Goal: Find specific page/section: Find specific page/section

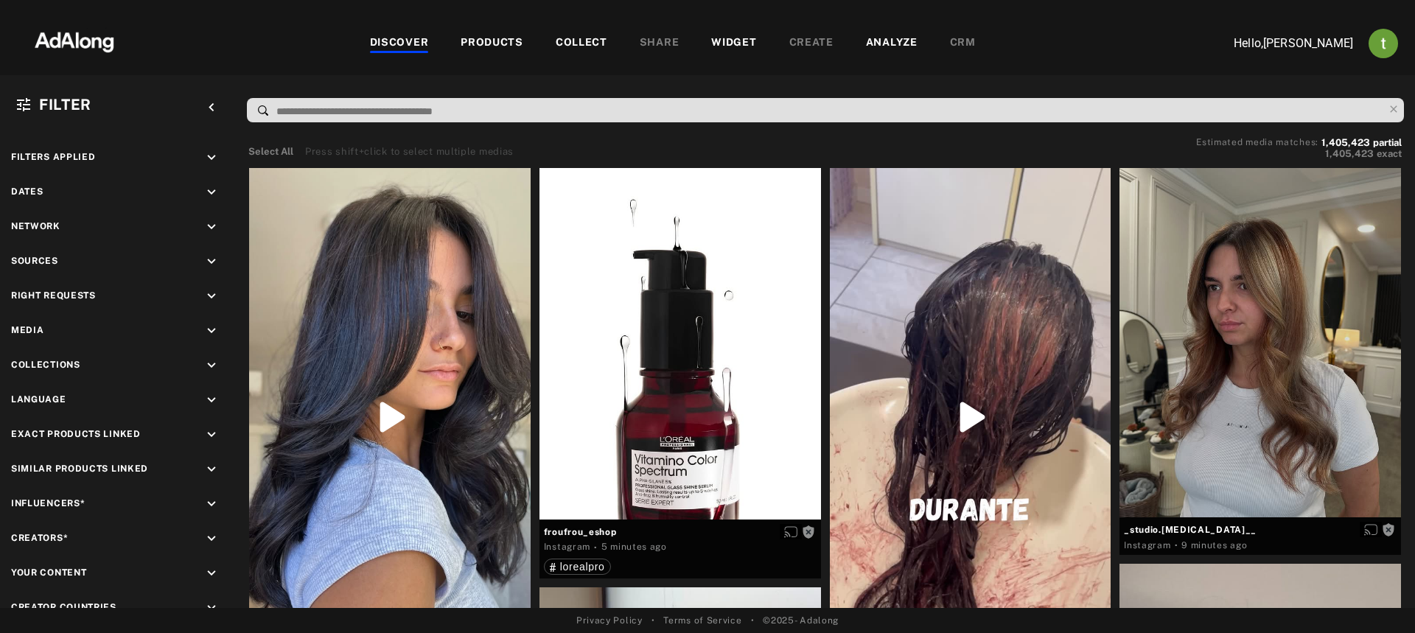
click at [591, 37] on div "COLLECT" at bounding box center [582, 44] width 52 height 18
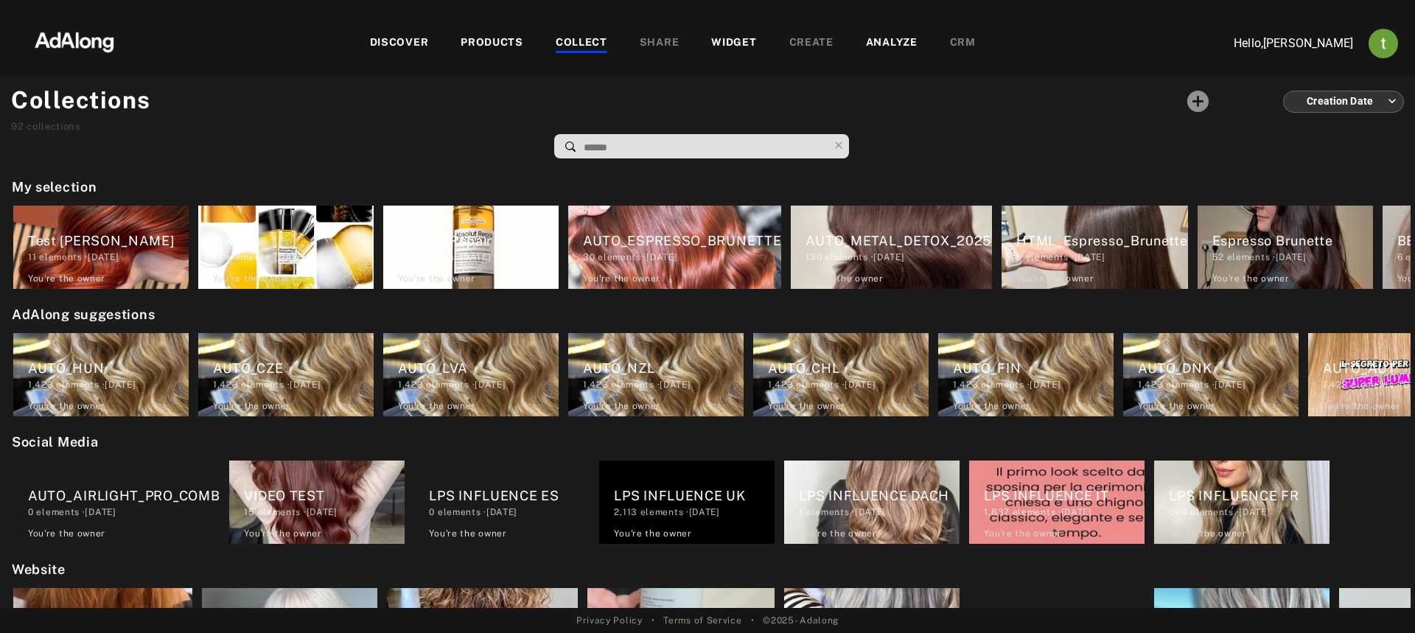
click at [616, 150] on input at bounding box center [705, 148] width 246 height 20
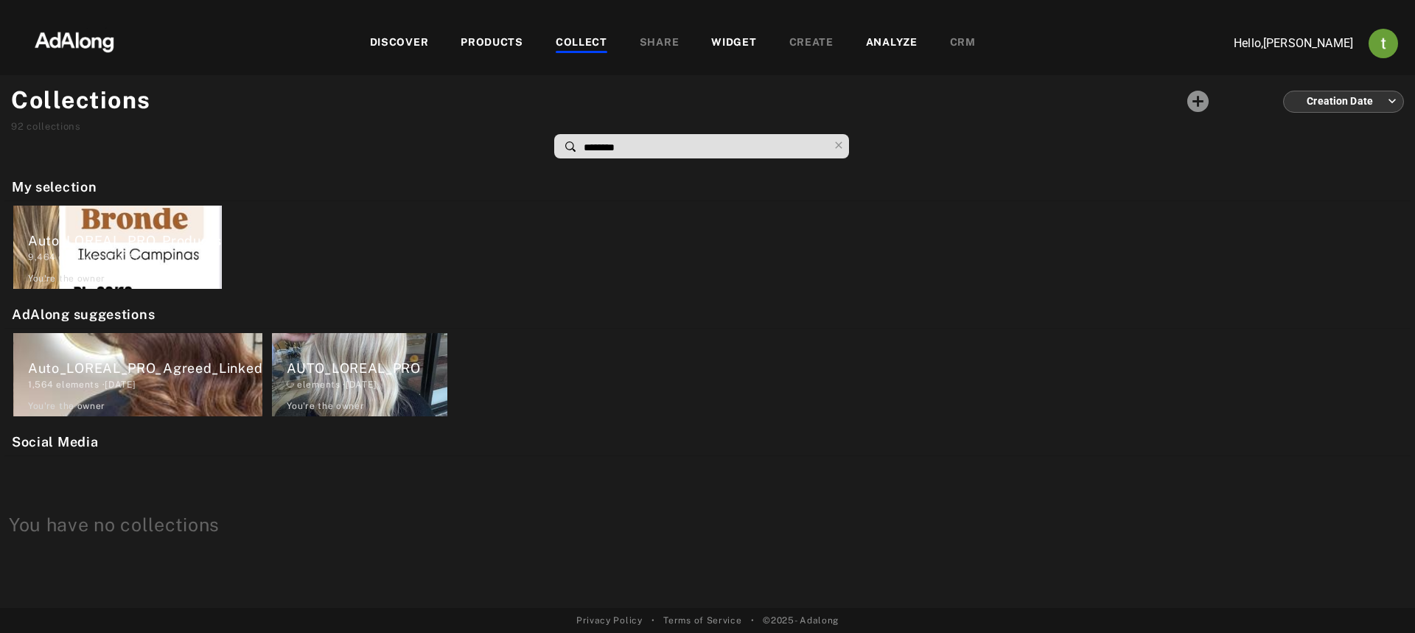
type input "********"
click at [110, 242] on div "Auto_LOREAL_PRO_Products" at bounding box center [125, 241] width 194 height 20
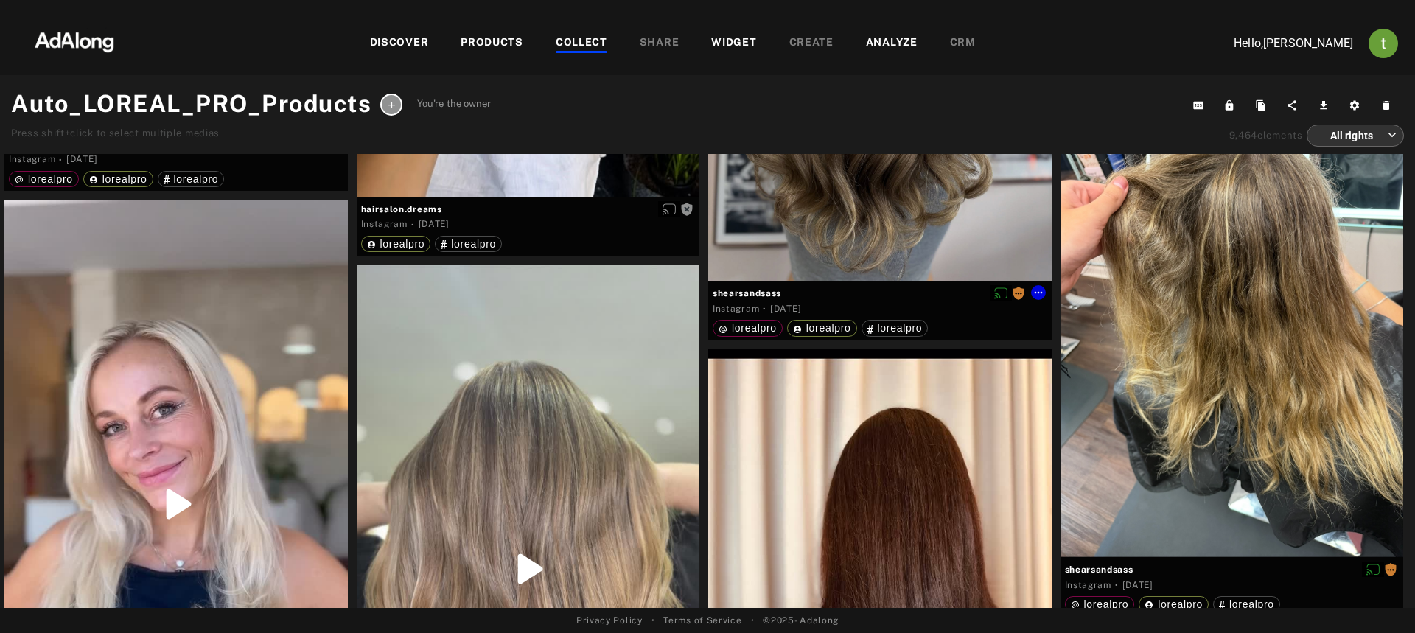
scroll to position [20929, 0]
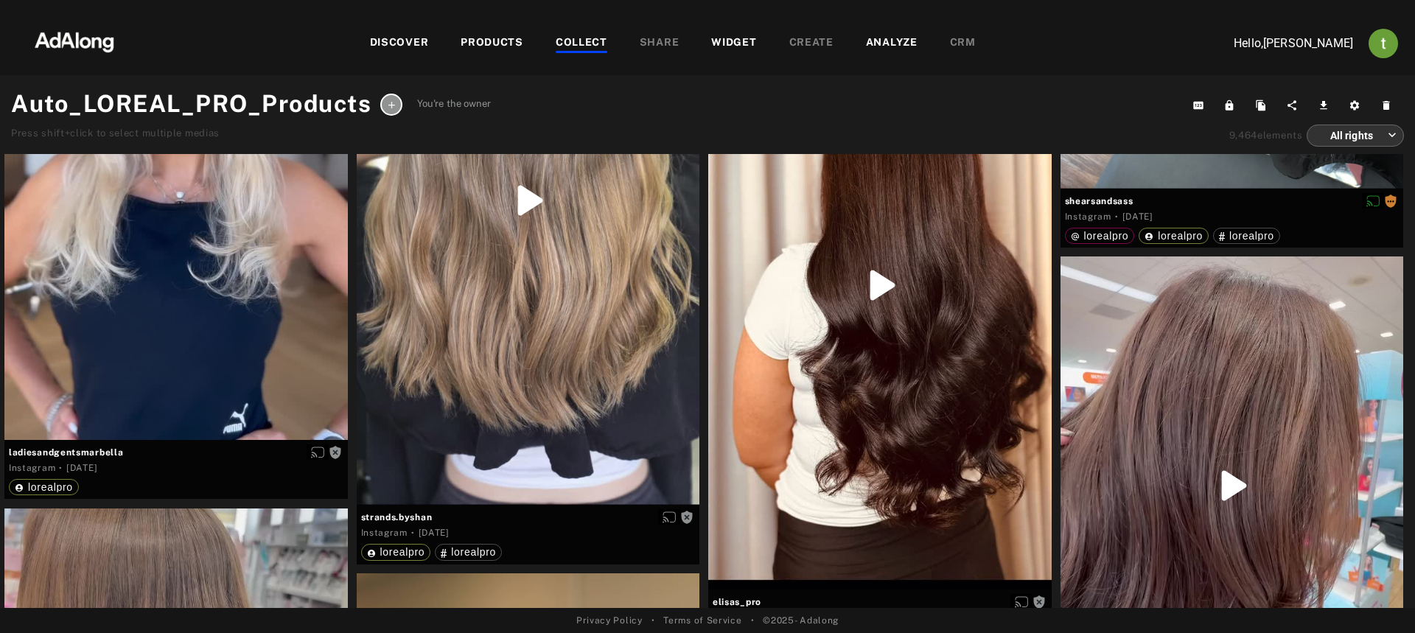
click at [404, 46] on div "DISCOVER" at bounding box center [399, 44] width 59 height 18
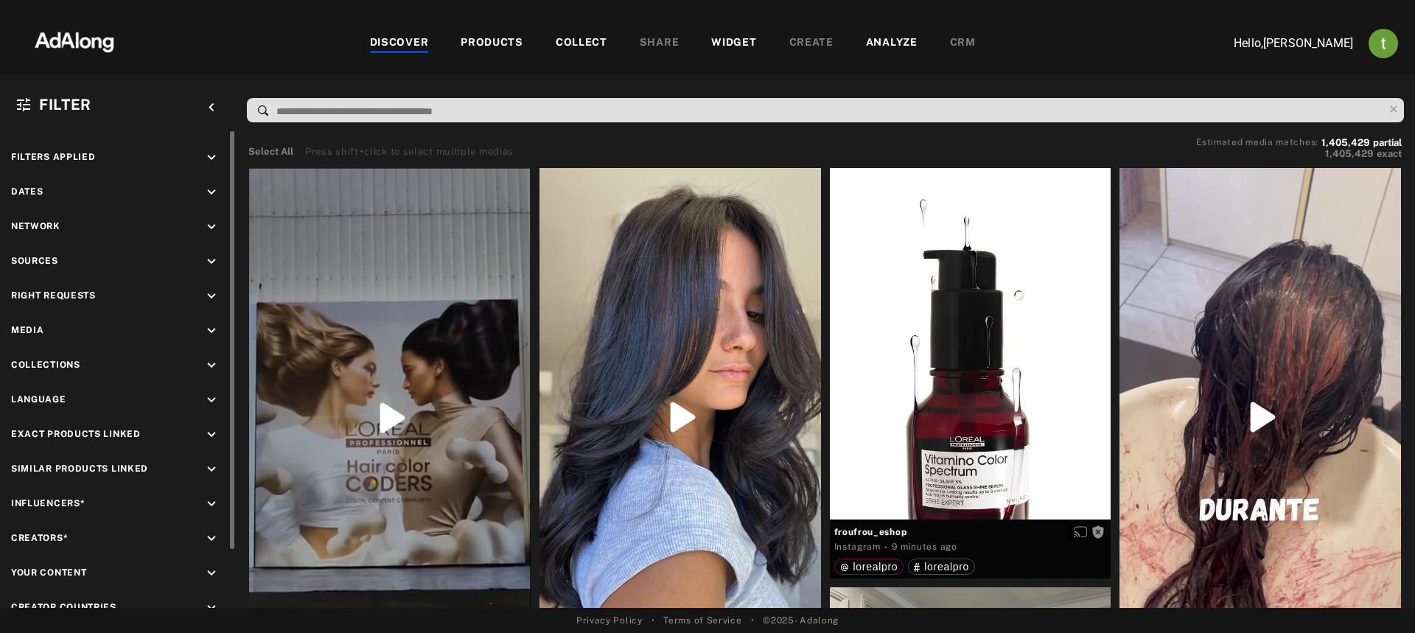
click at [212, 372] on icon "keyboard_arrow_down" at bounding box center [211, 365] width 16 height 16
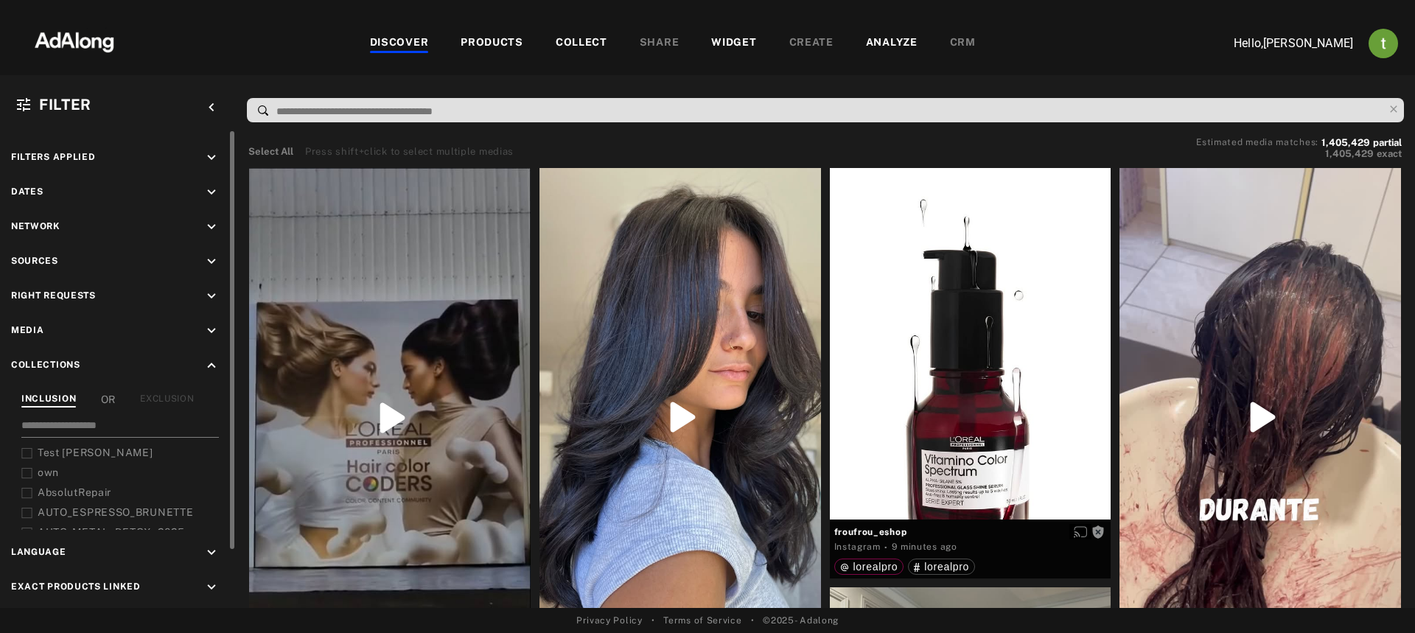
click at [105, 428] on input at bounding box center [120, 428] width 198 height 20
paste input "**********"
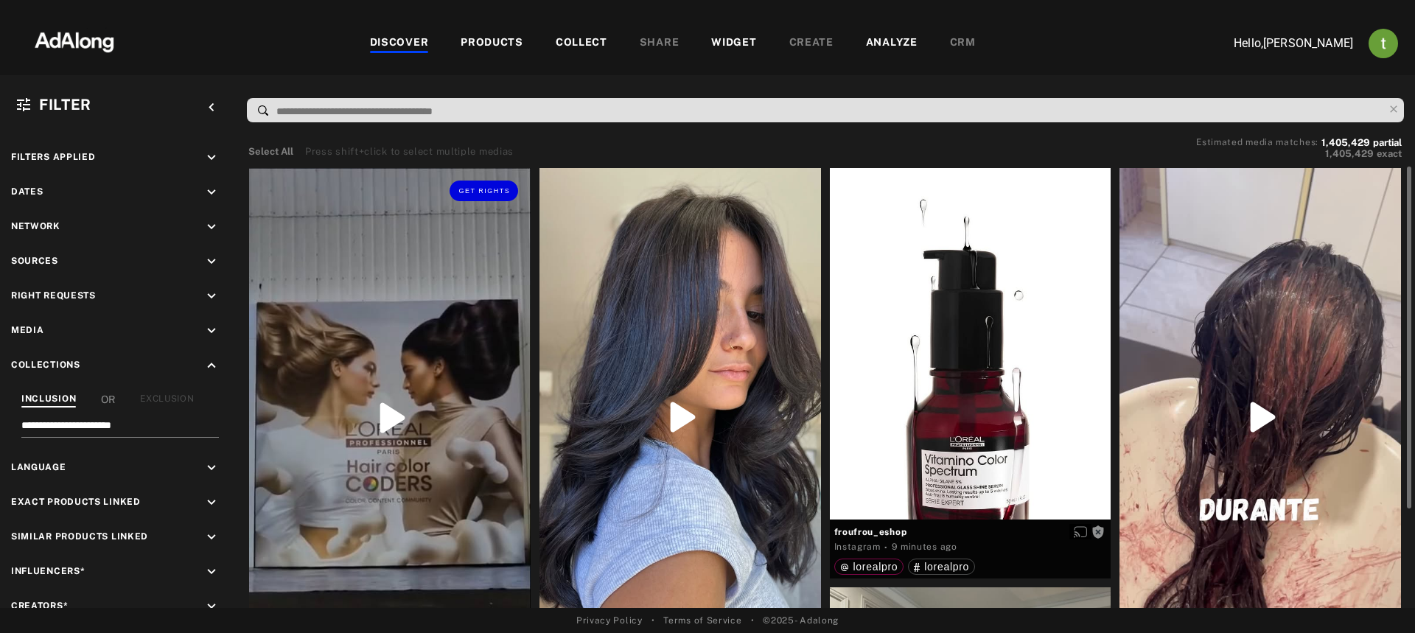
scroll to position [221, 0]
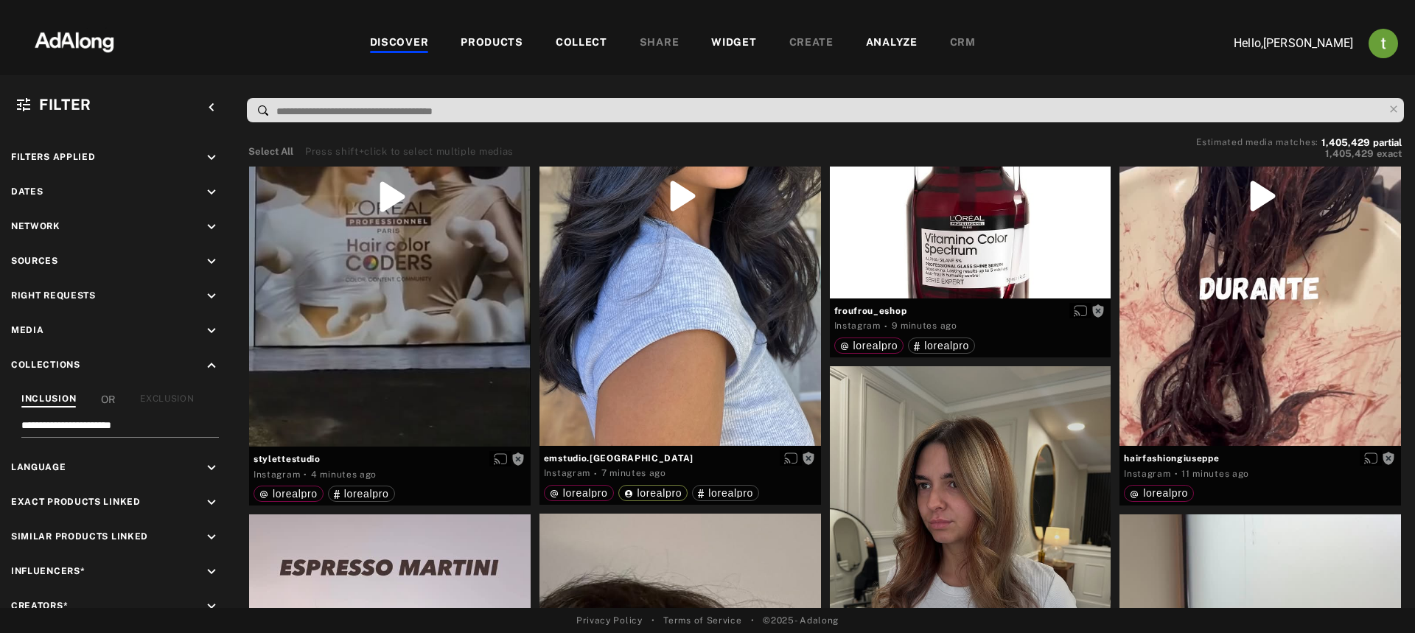
type input "**********"
click at [491, 48] on div "PRODUCTS" at bounding box center [492, 44] width 63 height 18
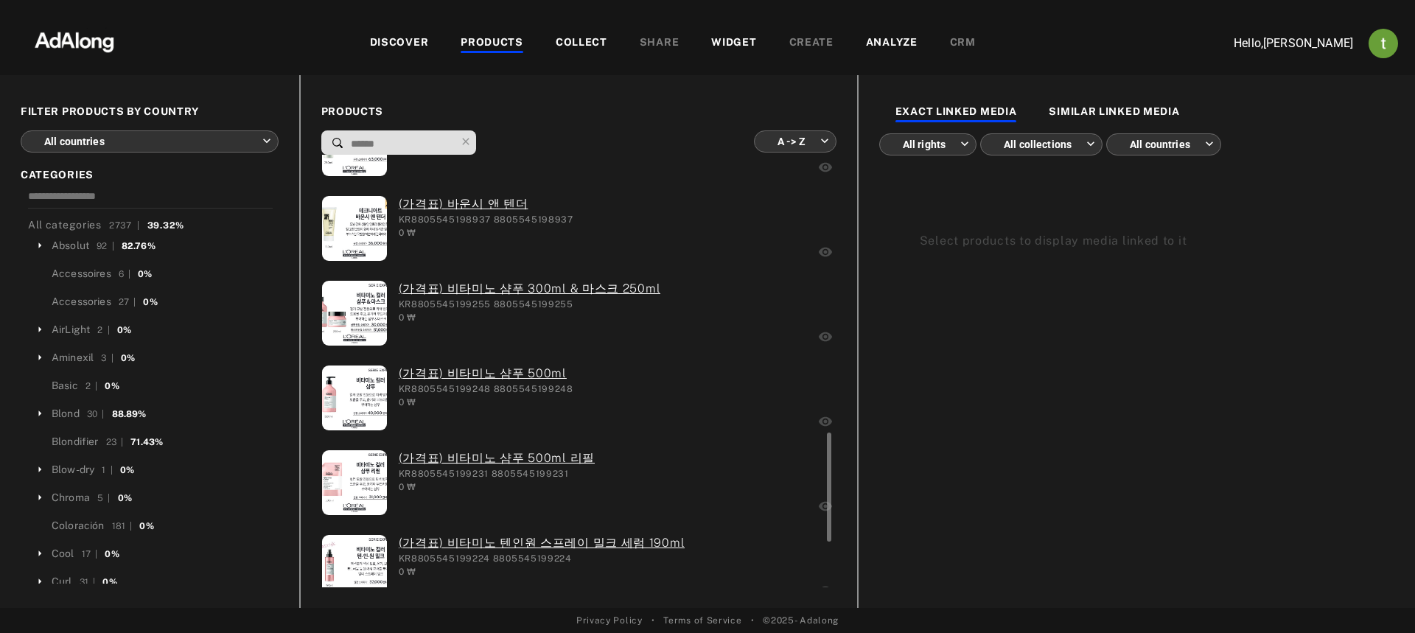
scroll to position [811, 0]
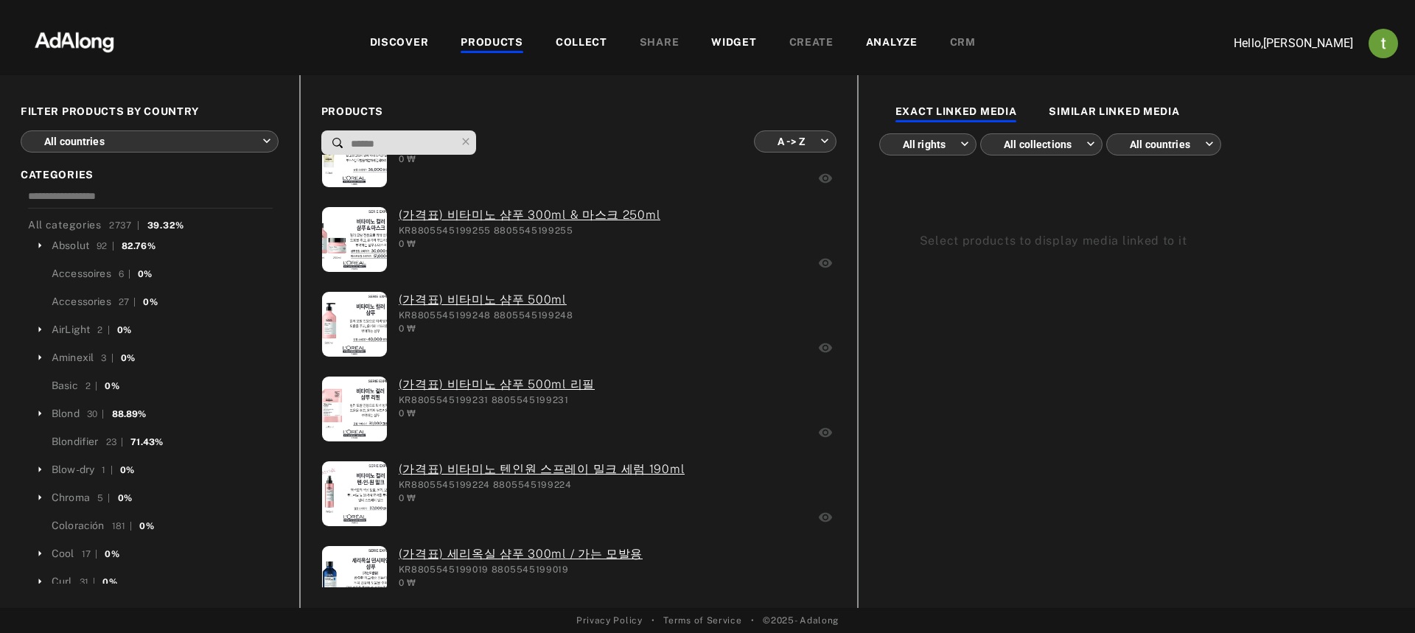
click at [407, 48] on div "DISCOVER" at bounding box center [399, 44] width 59 height 18
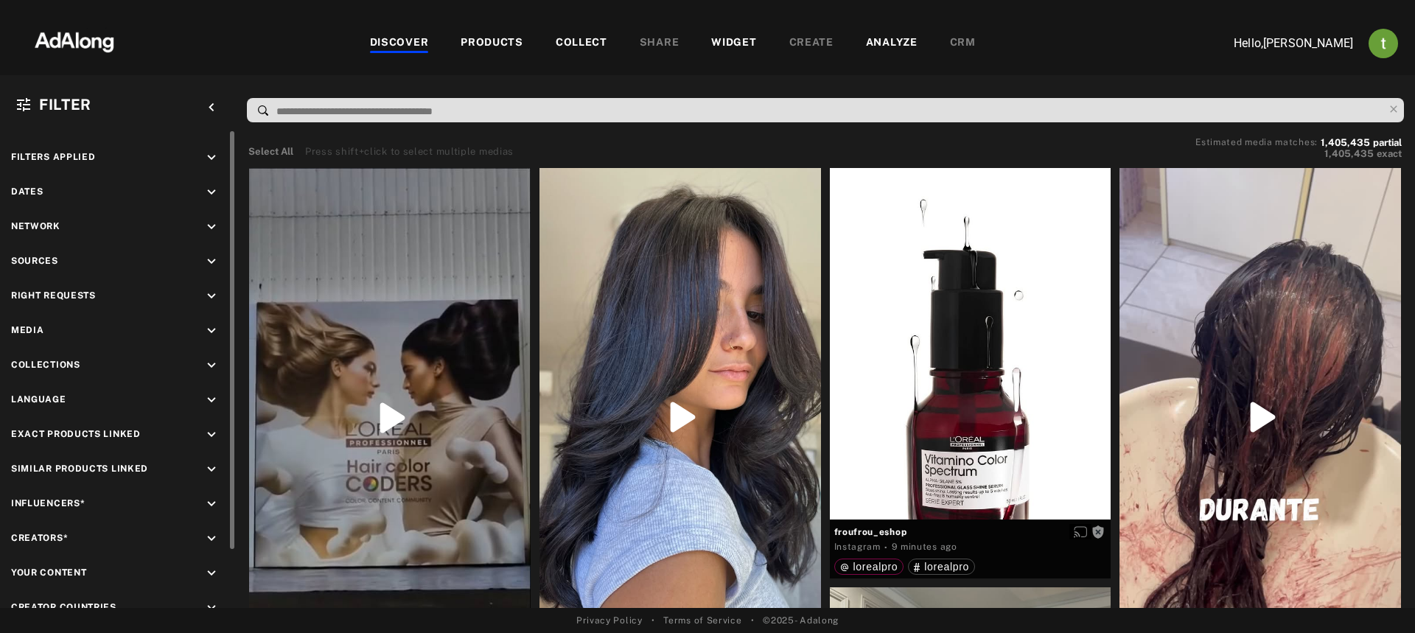
click at [217, 367] on icon "keyboard_arrow_down" at bounding box center [211, 365] width 16 height 16
click at [153, 424] on input "**********" at bounding box center [120, 428] width 198 height 20
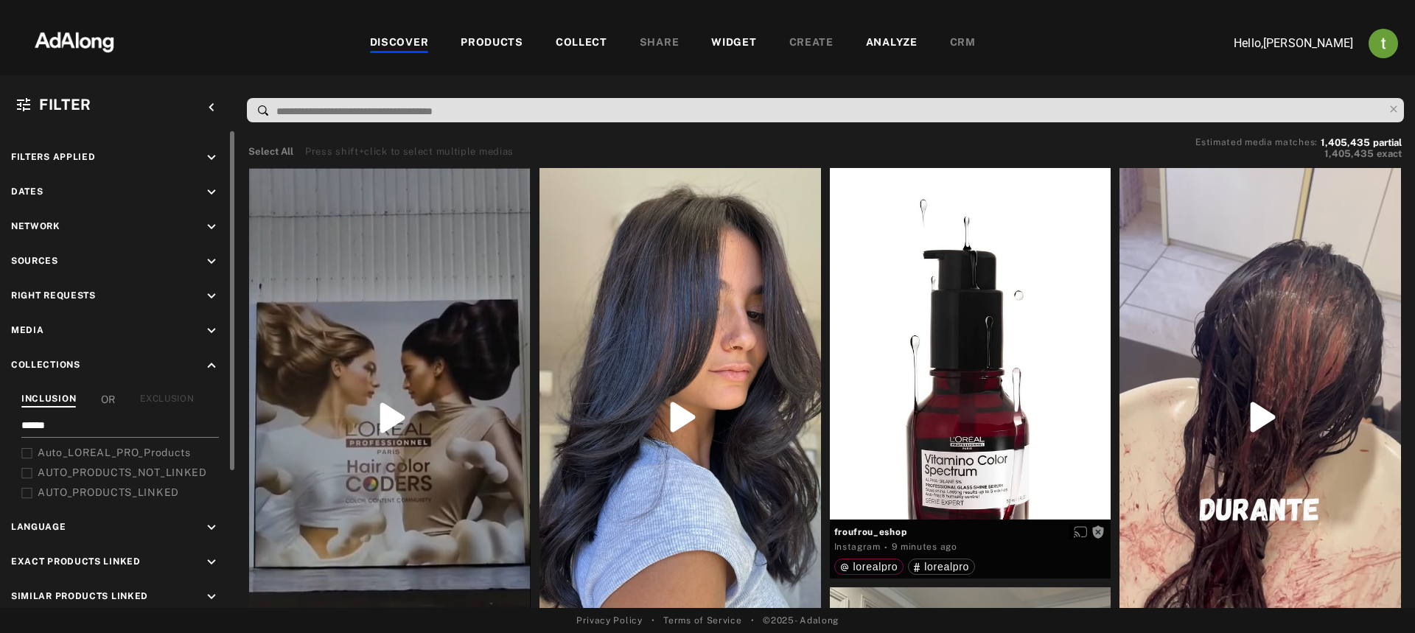
type input "******"
click at [94, 454] on span "Auto_LOREAL_PRO_Products" at bounding box center [114, 453] width 153 height 12
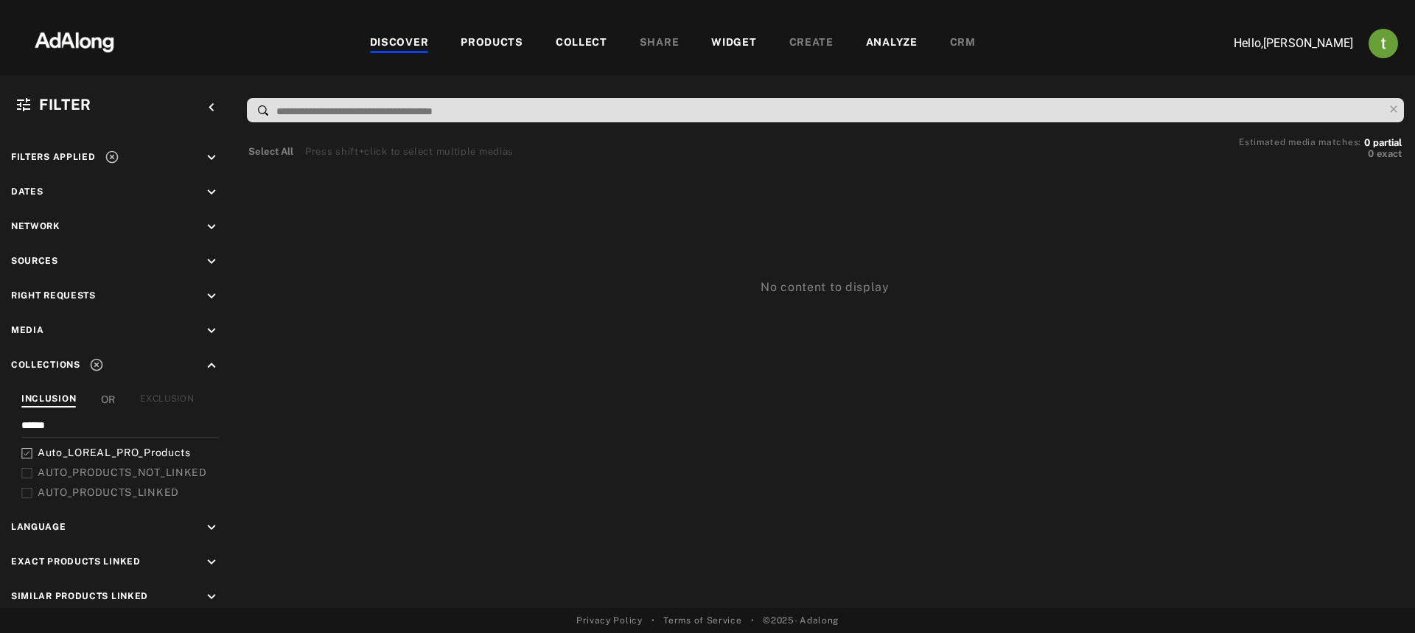
drag, startPoint x: 1147, startPoint y: 484, endPoint x: 934, endPoint y: 559, distance: 225.6
click at [1147, 484] on div "No content to display" at bounding box center [829, 388] width 1168 height 442
click at [1316, 389] on div "No content to display" at bounding box center [829, 388] width 1168 height 442
click at [596, 41] on div "COLLECT" at bounding box center [582, 44] width 52 height 18
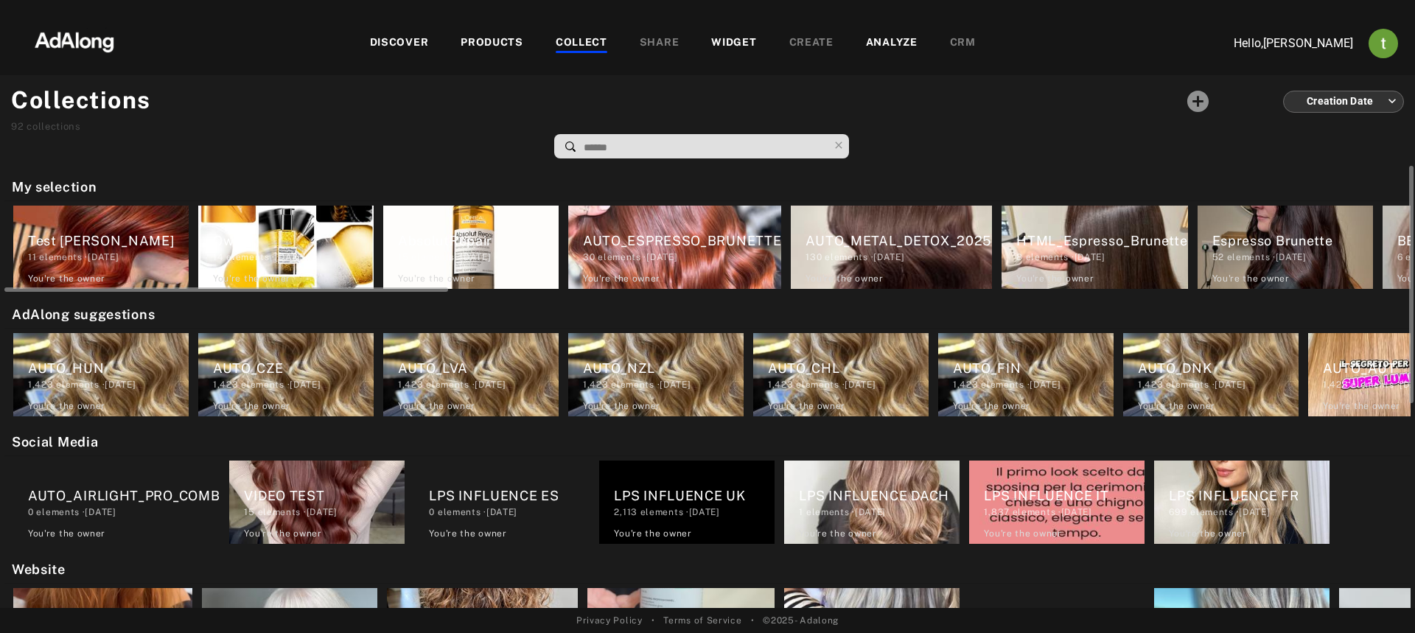
click at [436, 239] on div "AbsolutRepair" at bounding box center [478, 241] width 161 height 20
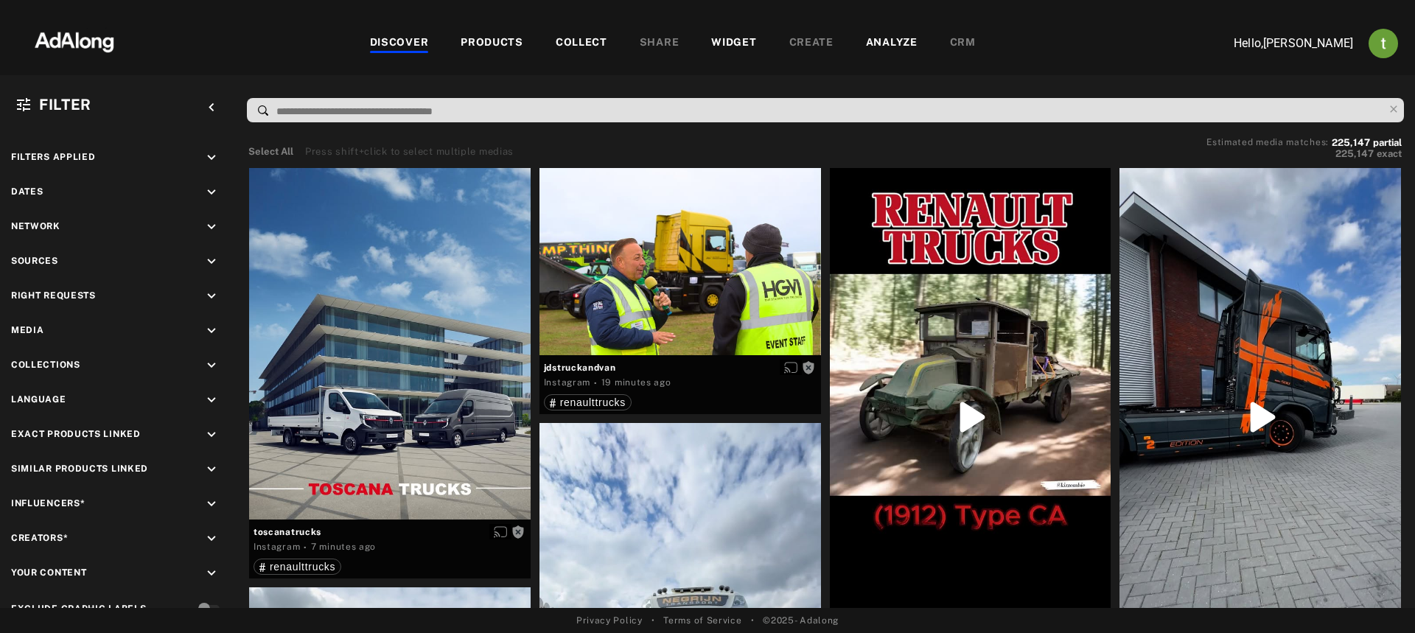
click at [585, 46] on div "COLLECT" at bounding box center [582, 44] width 52 height 18
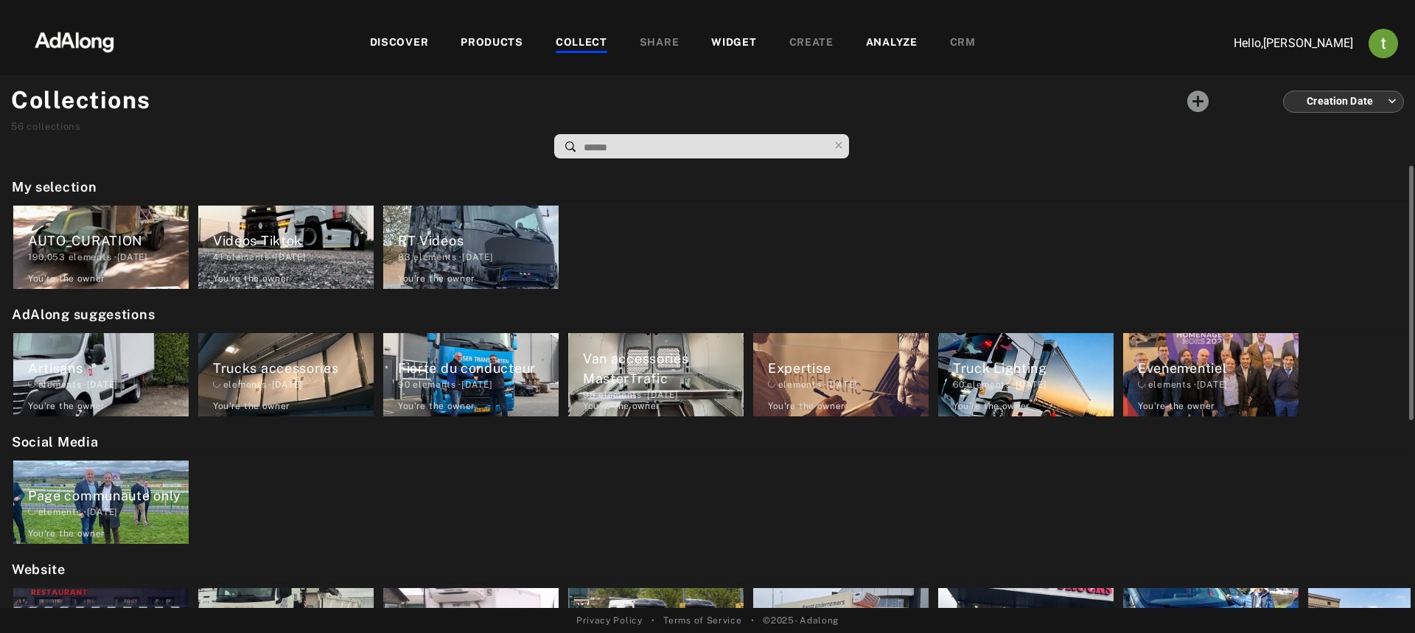
click at [108, 255] on div "190,053 elements · 2025.09.11" at bounding box center [108, 257] width 161 height 13
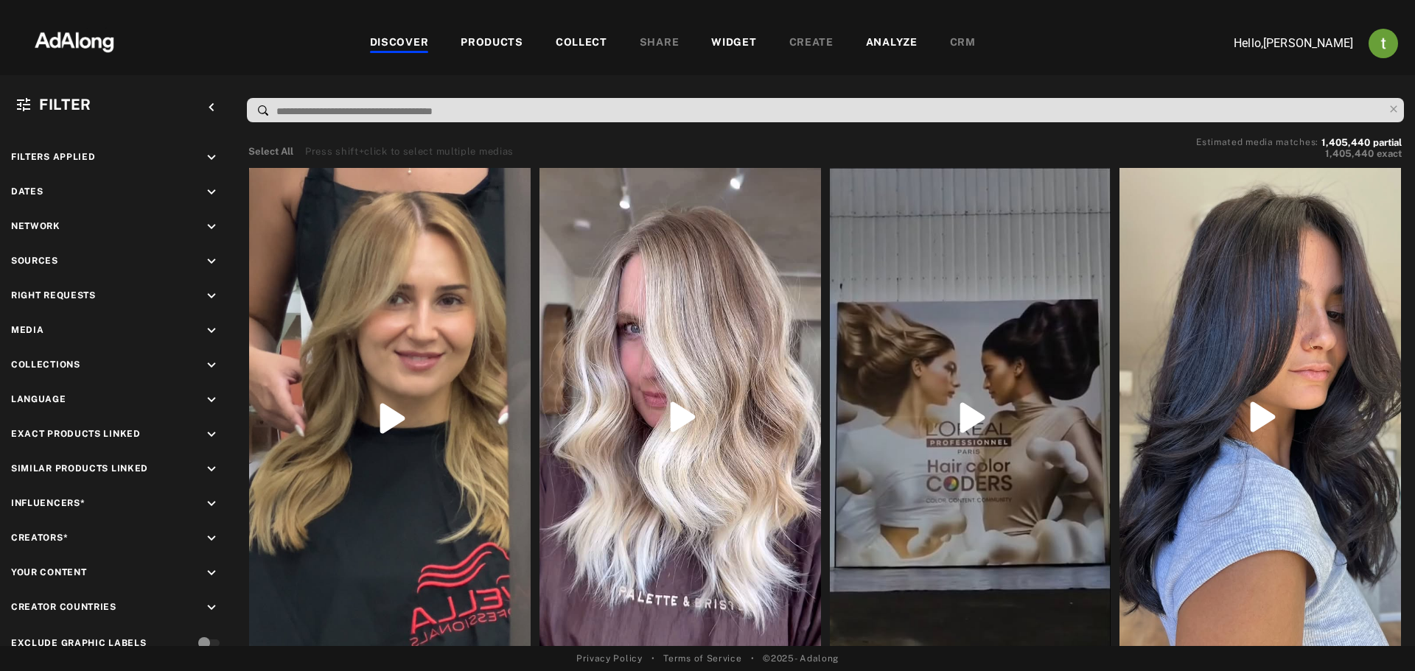
click at [578, 52] on div "DISCOVER PRODUCTS COLLECT SHARE WIDGET CREATE ANALYZE CRM" at bounding box center [672, 42] width 1067 height 49
click at [578, 49] on div "COLLECT" at bounding box center [582, 44] width 52 height 18
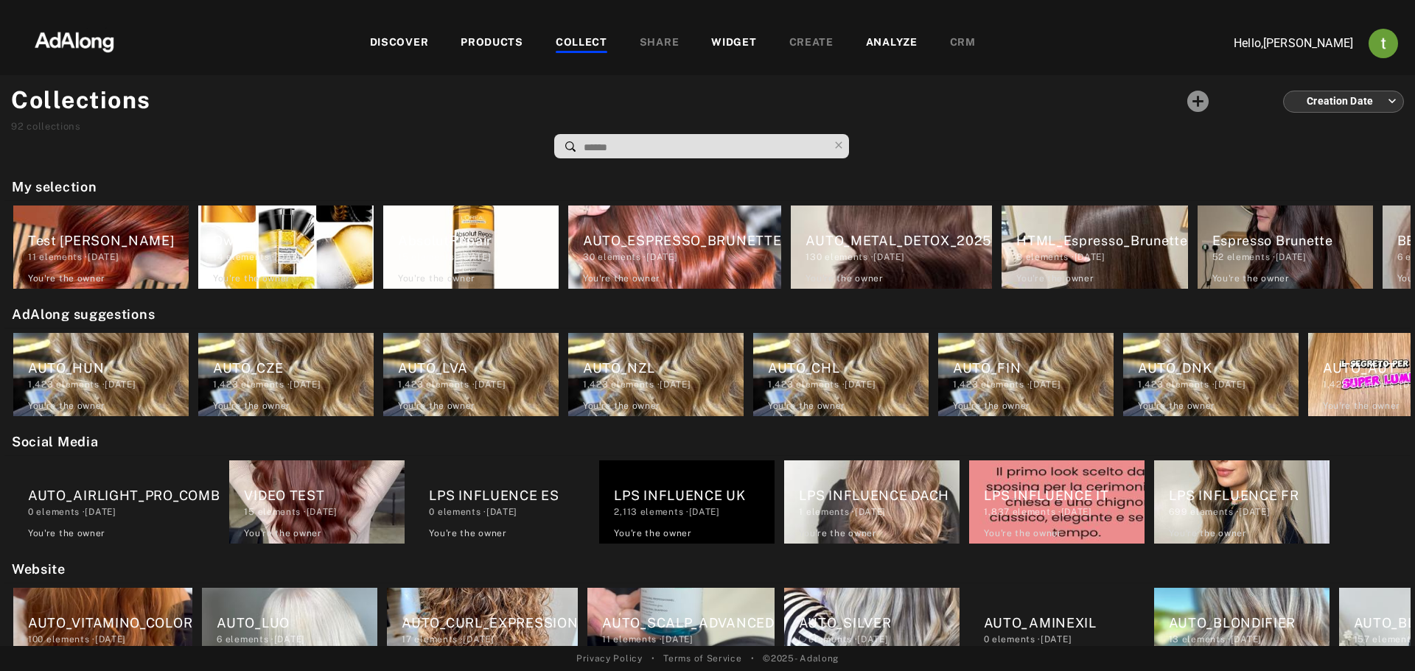
click at [622, 148] on input at bounding box center [705, 148] width 246 height 20
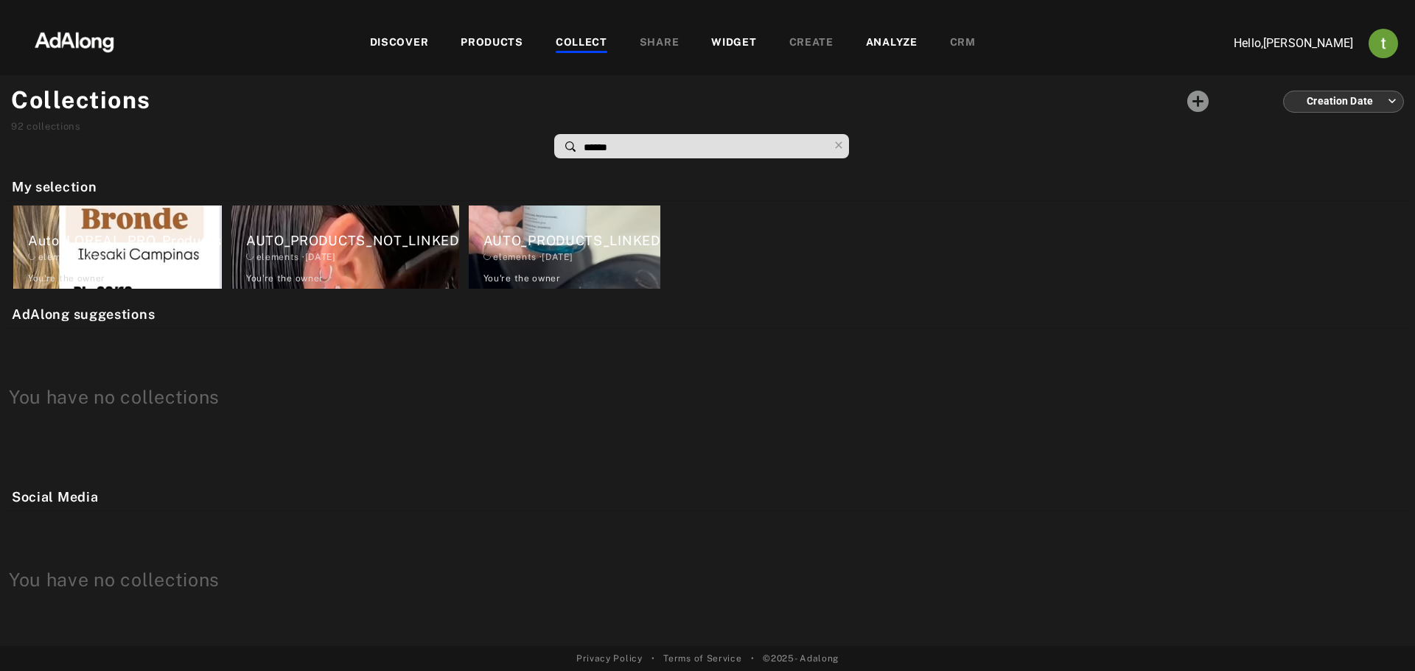
type input "*******"
click at [145, 230] on div "Auto_LOREAL_PRO_Products 9,464 elements · 2024.11.20 You're the owner delete" at bounding box center [117, 247] width 209 height 83
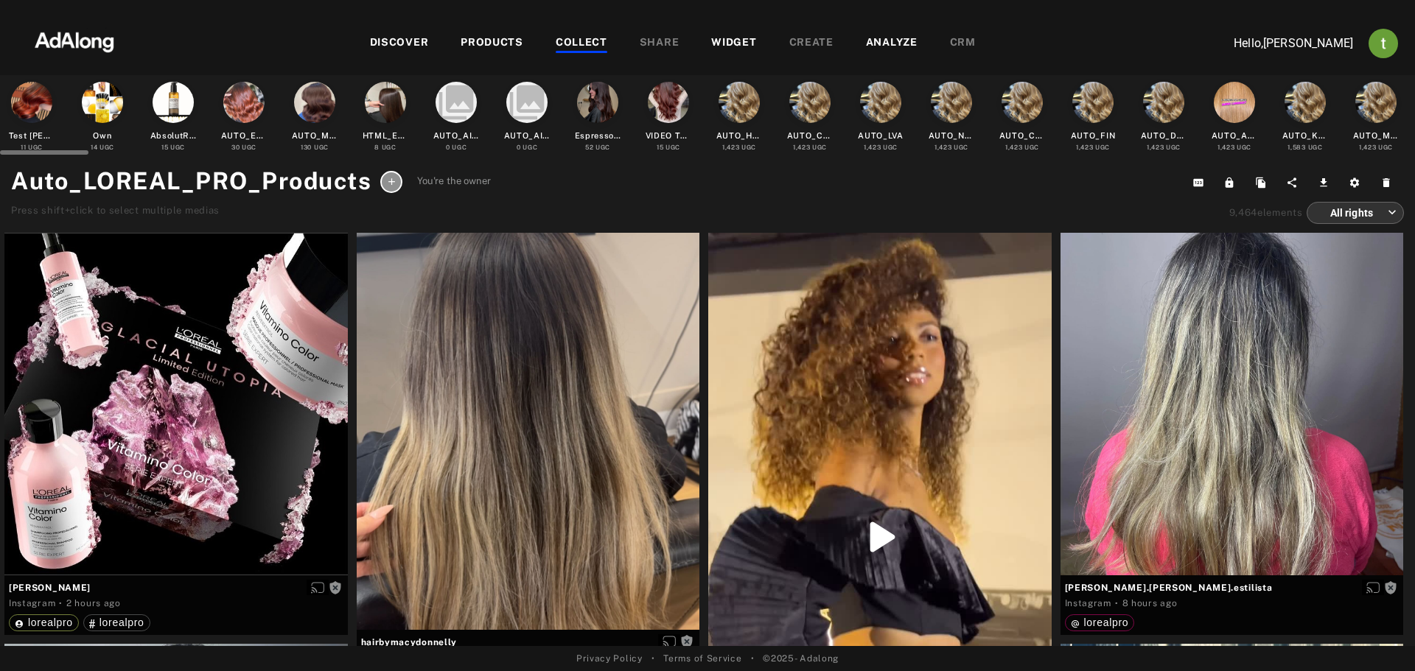
drag, startPoint x: 106, startPoint y: 186, endPoint x: 325, endPoint y: 117, distance: 229.4
click at [106, 186] on h1 "Auto_LOREAL_PRO_Products" at bounding box center [191, 181] width 360 height 35
